Goal: Information Seeking & Learning: Learn about a topic

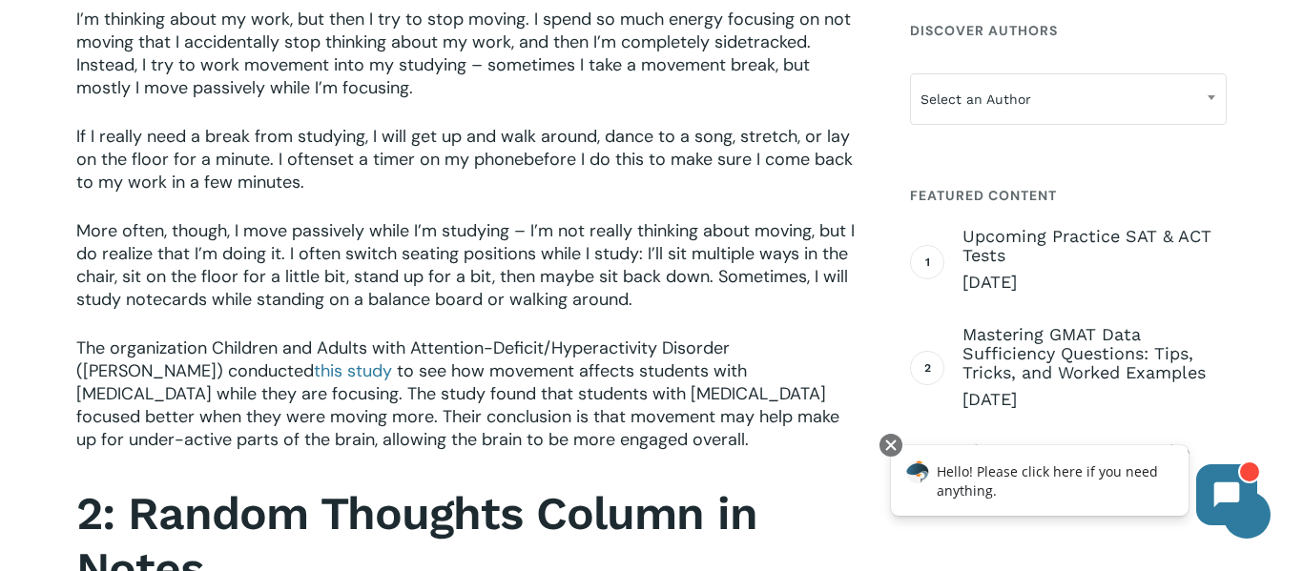
scroll to position [1314, 0]
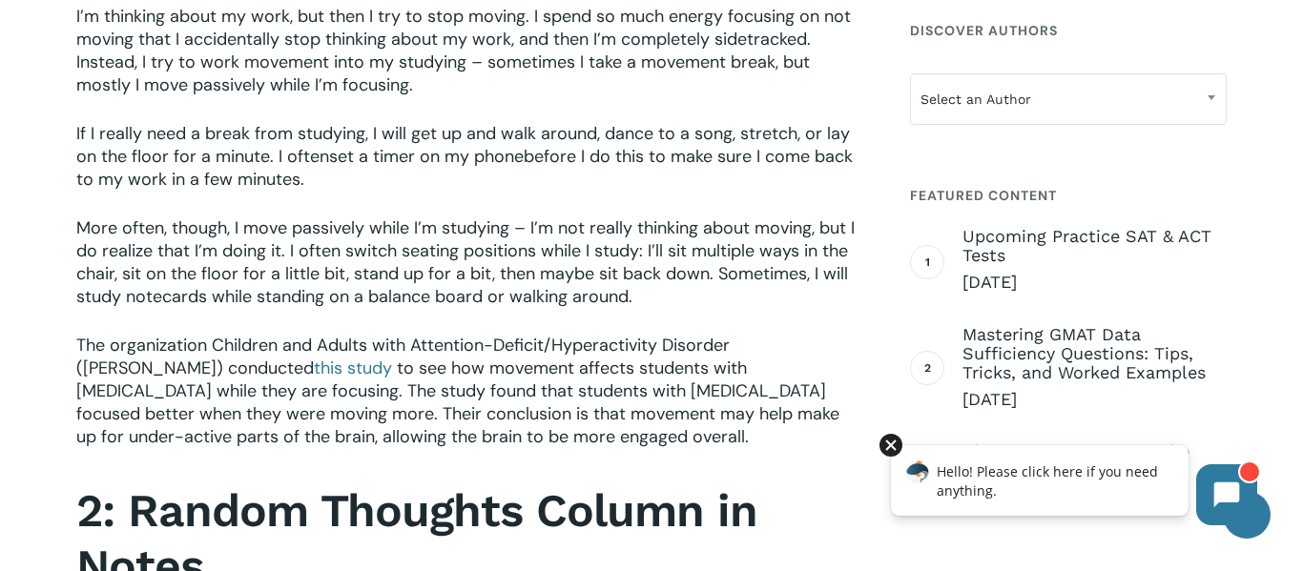
click at [892, 441] on div at bounding box center [890, 445] width 23 height 23
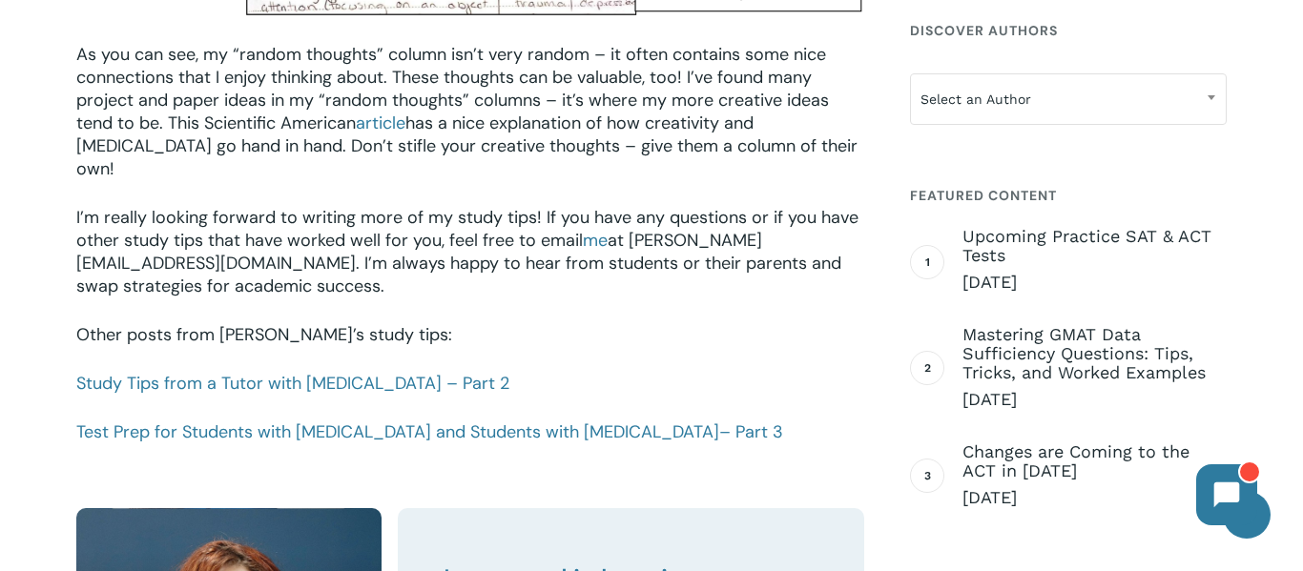
scroll to position [2687, 0]
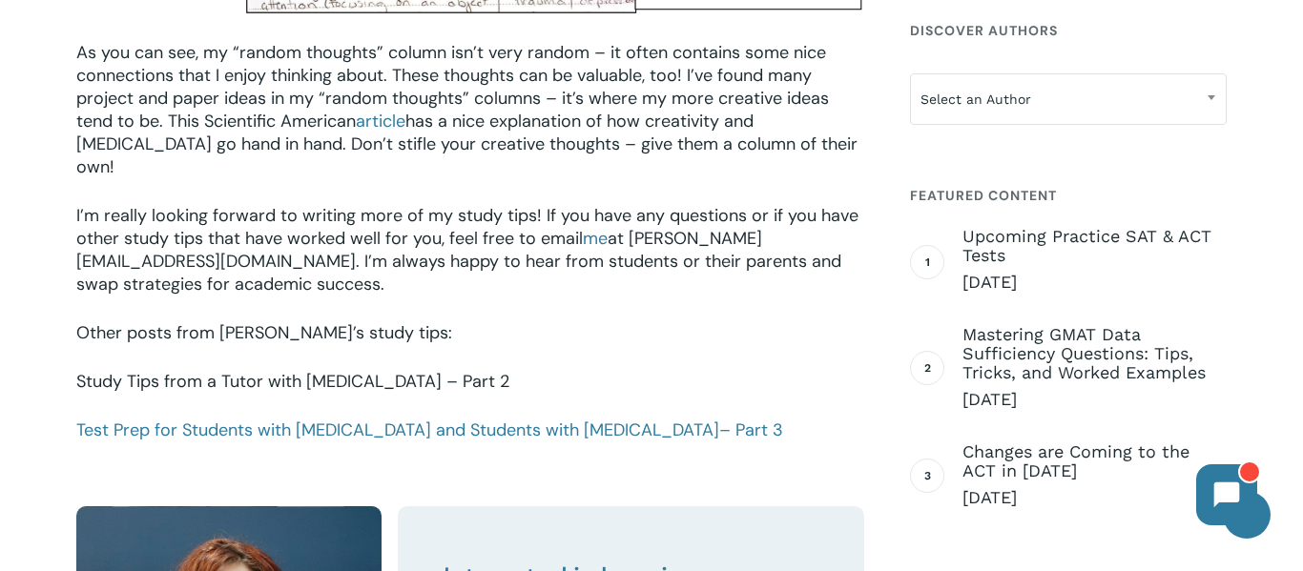
click at [342, 370] on link "Study Tips from a Tutor with [MEDICAL_DATA] – Part 2" at bounding box center [292, 381] width 433 height 23
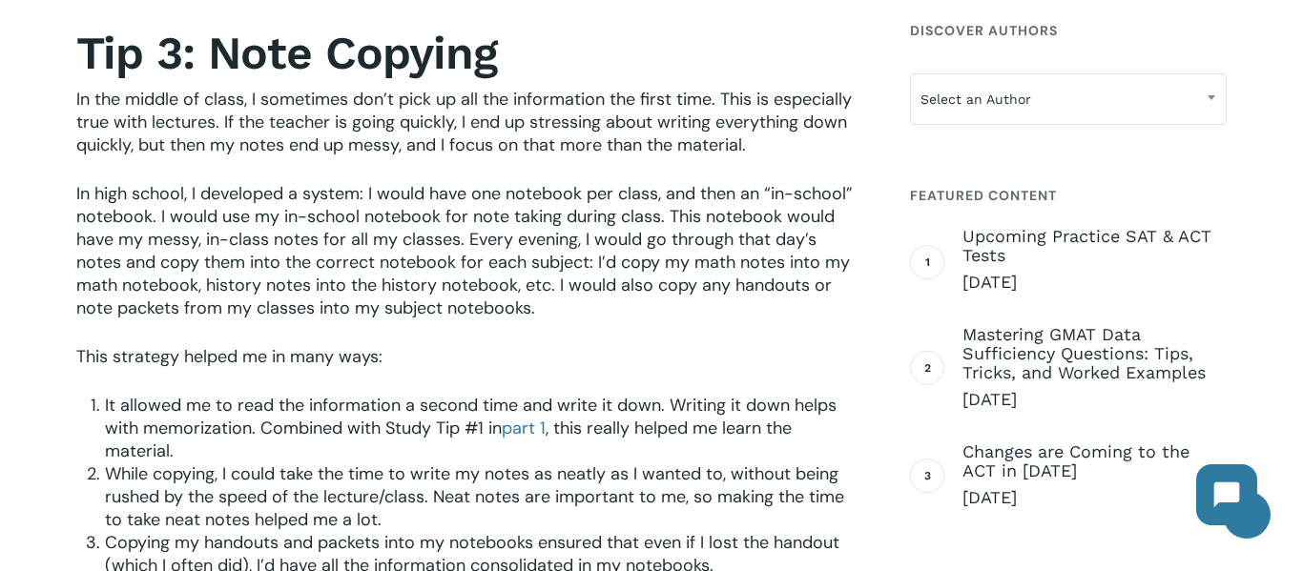
scroll to position [877, 0]
